Goal: Information Seeking & Learning: Learn about a topic

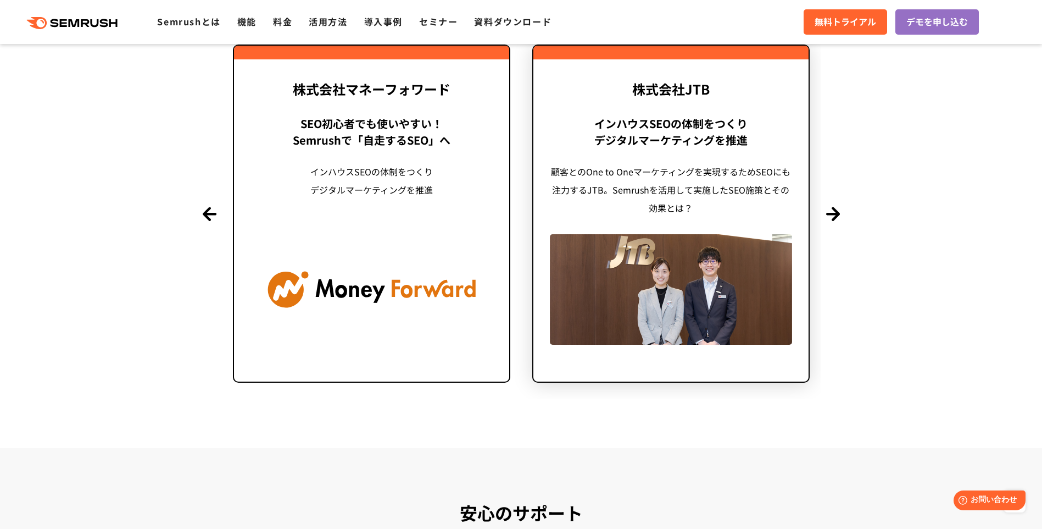
scroll to position [2693, 0]
click at [838, 216] on button "Next" at bounding box center [834, 214] width 14 height 14
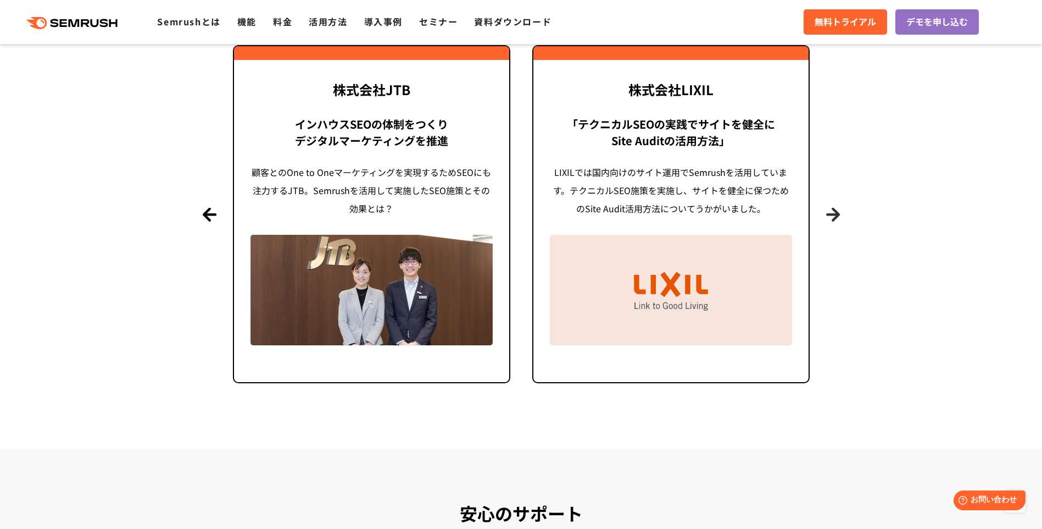
click at [838, 216] on button "Next" at bounding box center [834, 214] width 14 height 14
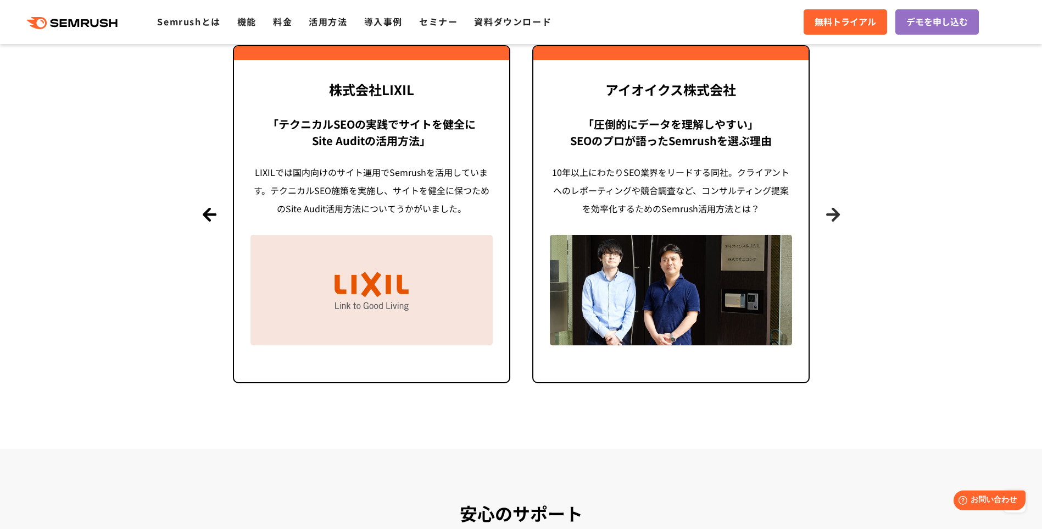
click at [838, 216] on button "Next" at bounding box center [834, 214] width 14 height 14
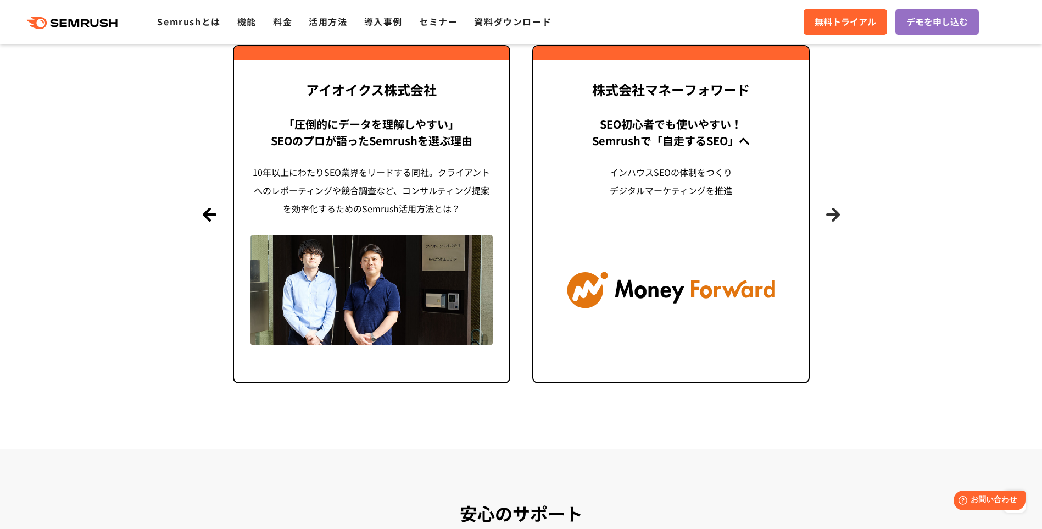
click at [838, 216] on button "Next" at bounding box center [834, 214] width 14 height 14
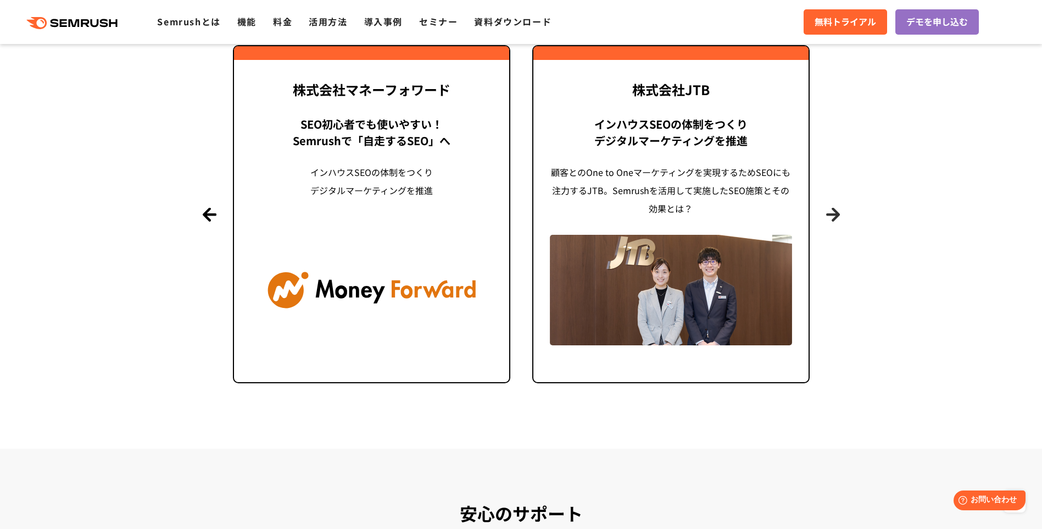
click at [838, 216] on button "Next" at bounding box center [834, 214] width 14 height 14
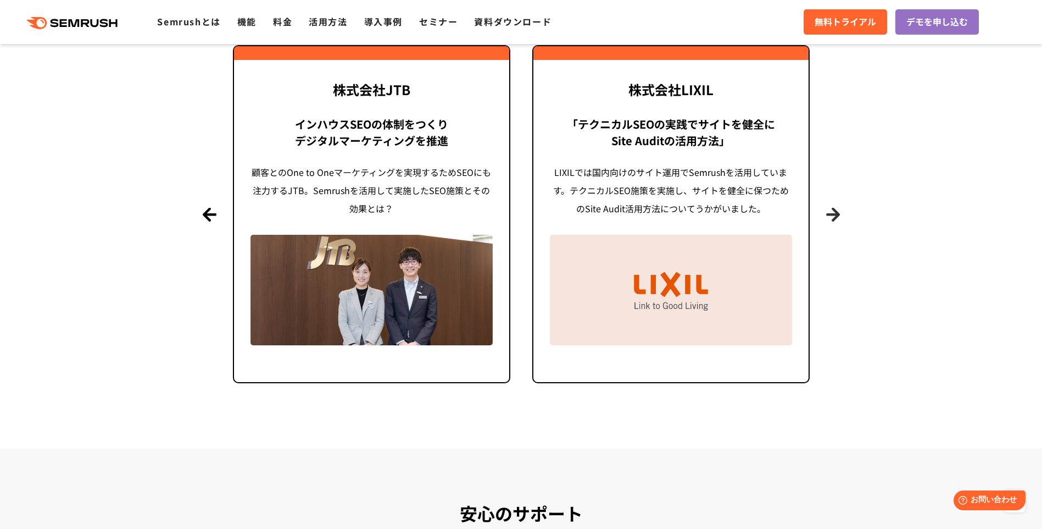
click at [838, 216] on button "Next" at bounding box center [834, 214] width 14 height 14
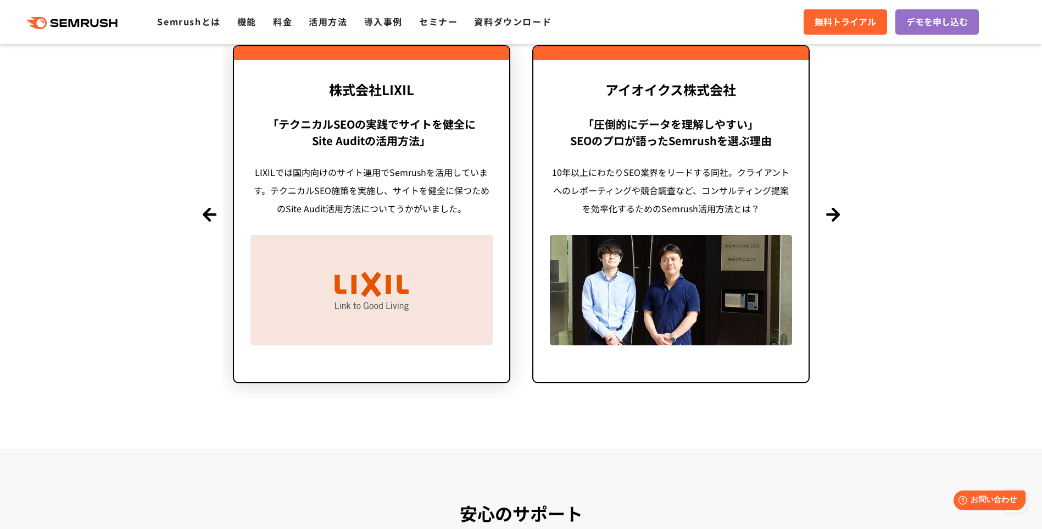
click at [373, 117] on div "「テクニカルSEOの実践でサイトを健全に Site Auditの活用方法」" at bounding box center [372, 132] width 242 height 33
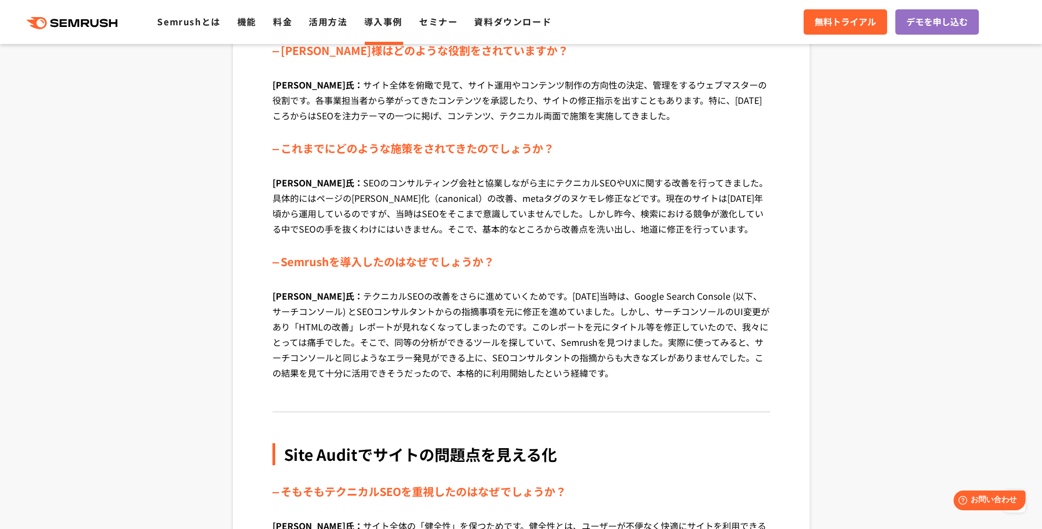
scroll to position [989, 0]
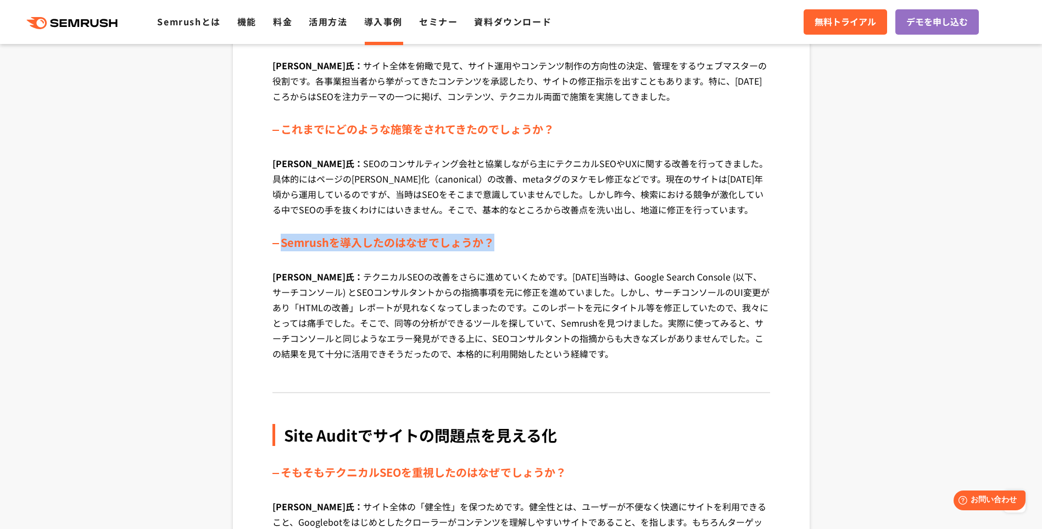
drag, startPoint x: 281, startPoint y: 242, endPoint x: 496, endPoint y: 248, distance: 214.4
click at [496, 248] on div "Semrushを導入したのはなぜでしょうか？" at bounding box center [522, 243] width 498 height 18
drag, startPoint x: 496, startPoint y: 248, endPoint x: 573, endPoint y: 249, distance: 77.5
click at [573, 249] on div "Semrushを導入したのはなぜでしょうか？" at bounding box center [522, 243] width 498 height 18
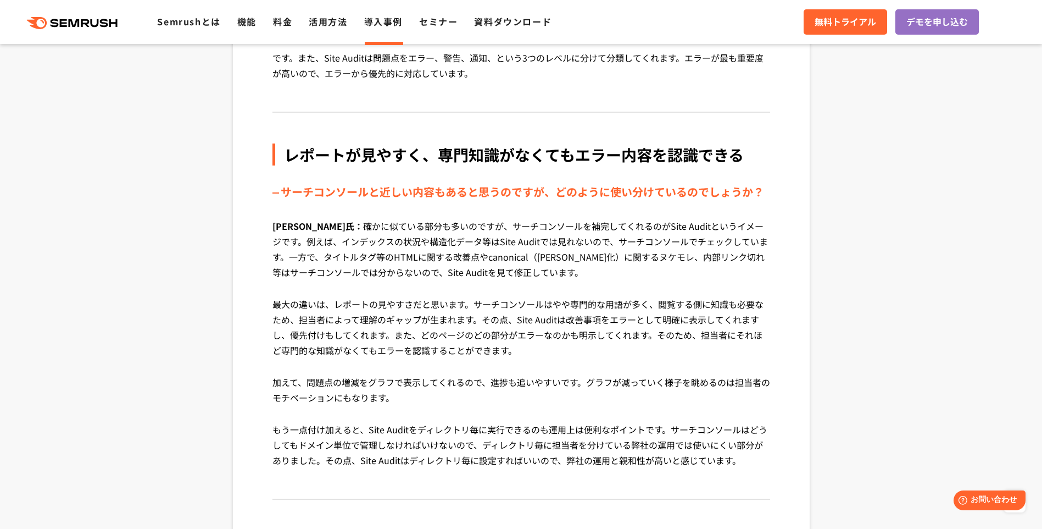
scroll to position [2748, 0]
